Goal: Check status: Check status

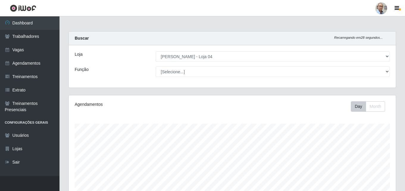
select select "251"
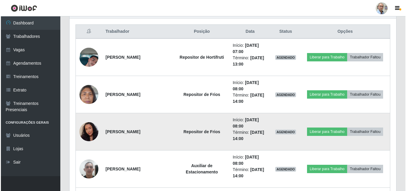
scroll to position [123, 327]
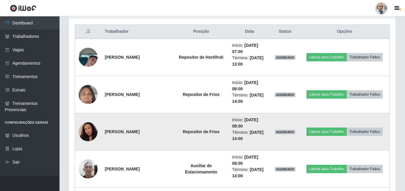
click at [92, 130] on img at bounding box center [88, 131] width 19 height 24
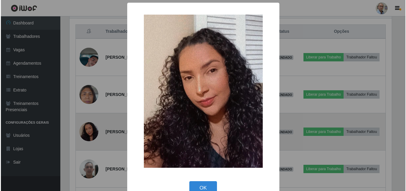
scroll to position [123, 324]
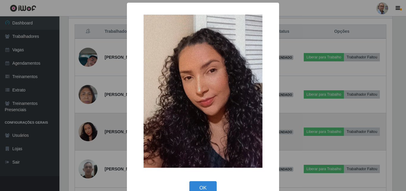
click at [92, 130] on div "× OK Cancel" at bounding box center [203, 95] width 406 height 191
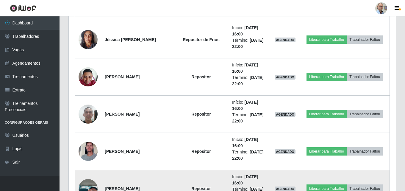
scroll to position [768, 0]
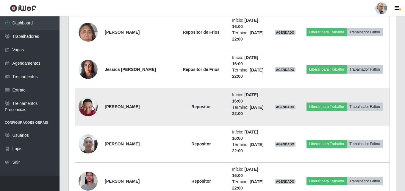
click at [90, 112] on img at bounding box center [88, 106] width 19 height 25
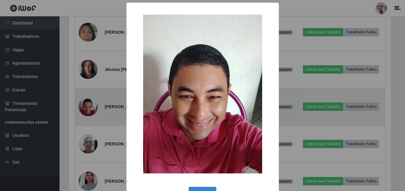
scroll to position [123, 324]
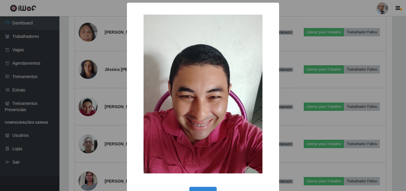
click at [108, 88] on div "× OK Cancel" at bounding box center [203, 95] width 406 height 191
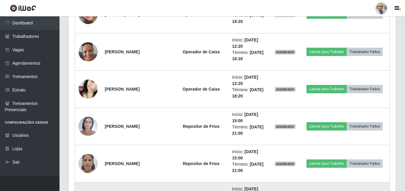
scroll to position [559, 0]
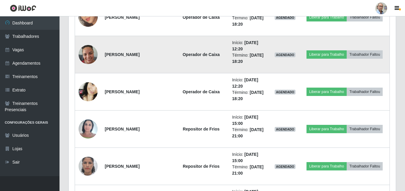
click at [96, 54] on img at bounding box center [88, 54] width 19 height 25
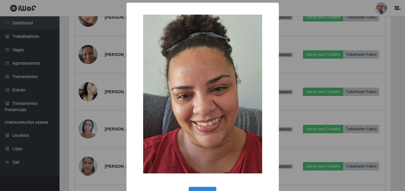
scroll to position [123, 324]
click at [86, 89] on div "× OK Cancel" at bounding box center [203, 95] width 406 height 191
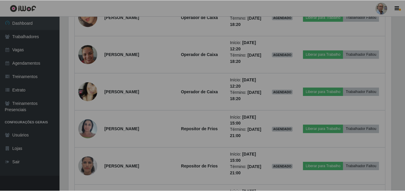
scroll to position [123, 327]
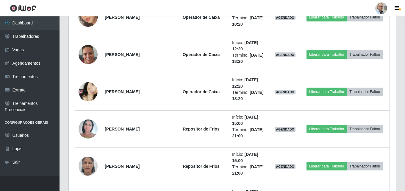
click at [86, 89] on img at bounding box center [88, 91] width 19 height 41
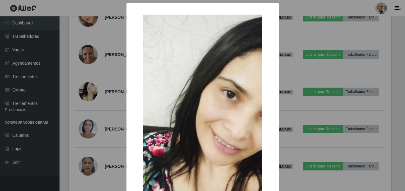
scroll to position [123, 324]
click at [86, 89] on div "× OK Cancel" at bounding box center [203, 95] width 406 height 191
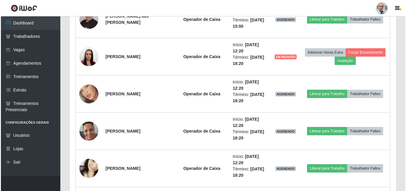
scroll to position [470, 0]
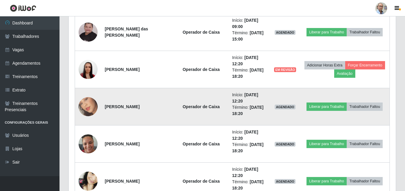
click at [92, 111] on img at bounding box center [88, 107] width 19 height 34
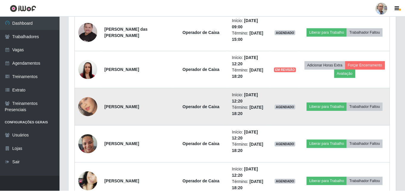
scroll to position [123, 324]
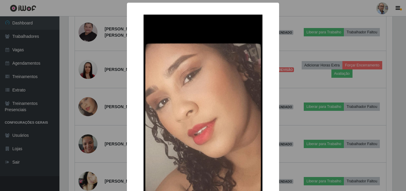
click at [92, 111] on div "× OK Cancel" at bounding box center [203, 95] width 406 height 191
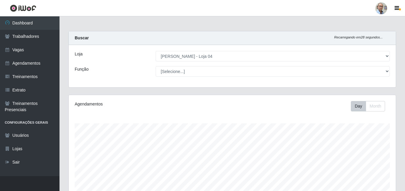
scroll to position [0, 0]
